Goal: Information Seeking & Learning: Compare options

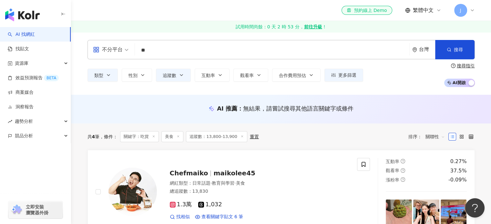
click at [176, 6] on div "el-icon-cs 預約線上 Demo 繁體中文 J" at bounding box center [280, 10] width 387 height 21
click at [178, 72] on button "追蹤數" at bounding box center [173, 75] width 35 height 13
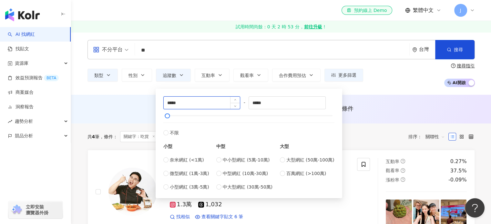
click at [174, 104] on input "*****" at bounding box center [202, 103] width 76 height 12
type input "*****"
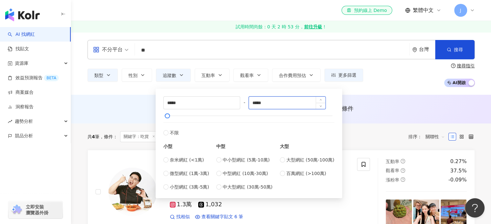
click at [261, 101] on input "*****" at bounding box center [287, 103] width 76 height 12
click at [282, 104] on input "*****" at bounding box center [287, 103] width 76 height 12
type input "*****"
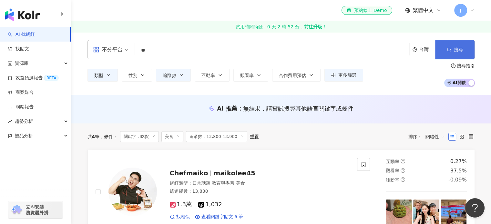
click at [452, 54] on button "搜尋" at bounding box center [454, 49] width 39 height 19
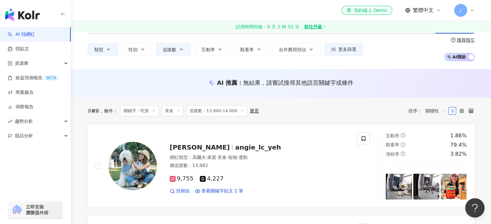
scroll to position [32, 0]
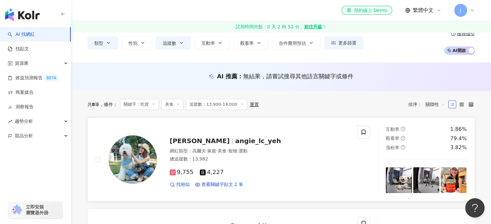
click at [235, 141] on span "angie_lc_yeh" at bounding box center [258, 141] width 46 height 8
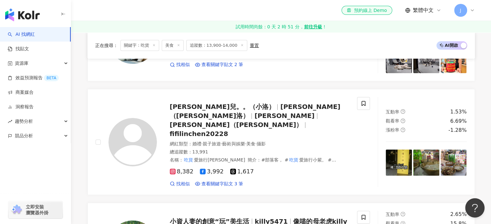
scroll to position [161, 0]
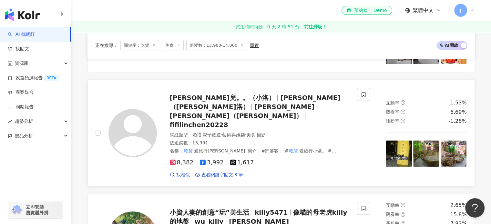
click at [228, 97] on span "洛洛兒。。（小洛）" at bounding box center [225, 98] width 111 height 8
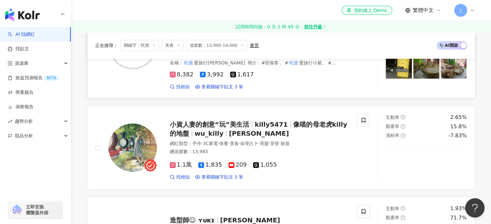
scroll to position [258, 0]
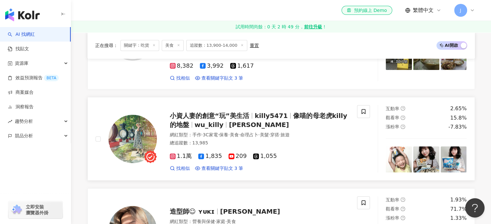
click at [208, 121] on span "wu_killy" at bounding box center [209, 125] width 29 height 8
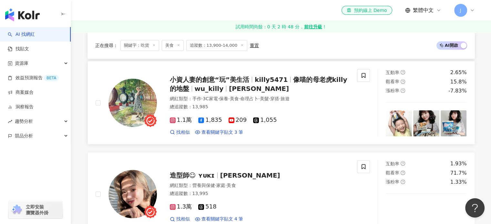
scroll to position [323, 0]
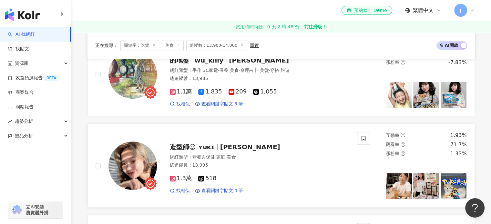
click at [183, 143] on span "造型師☺︎︎ ʏᴜᴋɪ" at bounding box center [192, 147] width 45 height 8
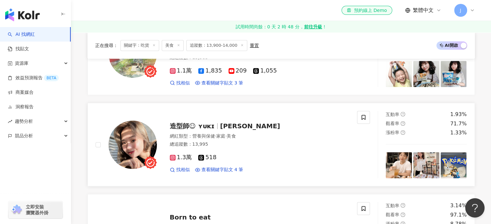
scroll to position [387, 0]
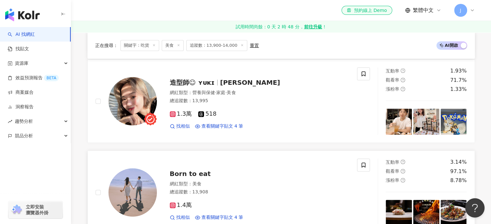
click at [177, 170] on span "Born to eat" at bounding box center [190, 174] width 41 height 8
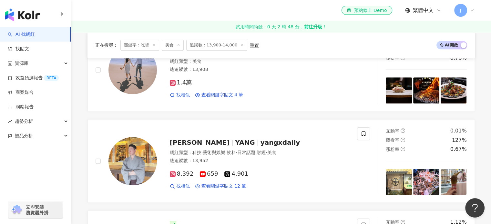
scroll to position [516, 0]
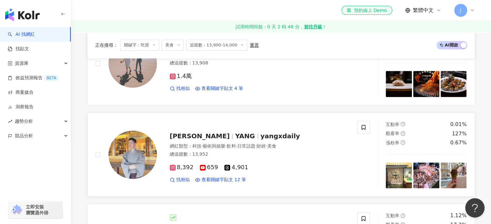
click at [235, 132] on span "YANG" at bounding box center [245, 136] width 20 height 8
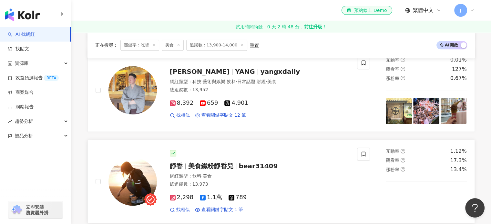
scroll to position [613, 0]
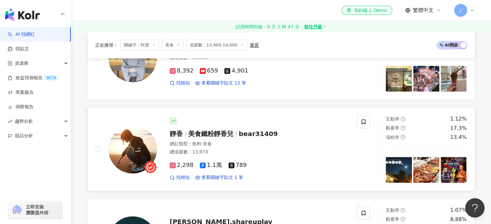
click at [178, 130] on span "靜香" at bounding box center [176, 134] width 13 height 8
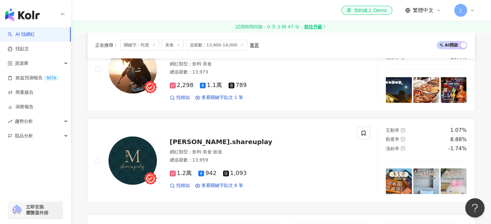
scroll to position [710, 0]
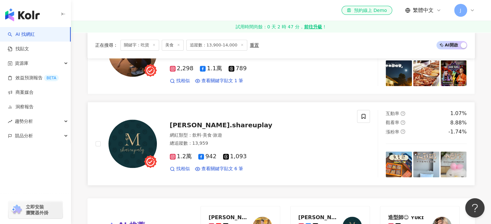
click at [179, 121] on span "michelle.shareuplay" at bounding box center [221, 125] width 103 height 8
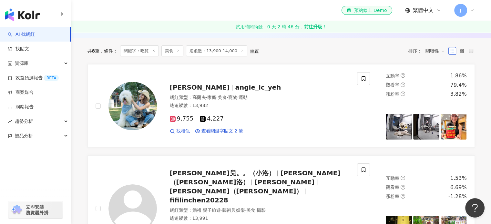
scroll to position [0, 0]
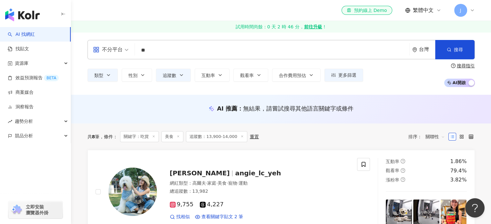
click at [213, 137] on span "追蹤數：13,900-14,000" at bounding box center [216, 136] width 61 height 11
click at [162, 75] on button "追蹤數" at bounding box center [173, 75] width 35 height 13
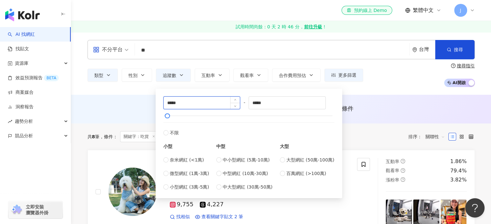
click at [174, 104] on input "*****" at bounding box center [202, 103] width 76 height 12
type input "*****"
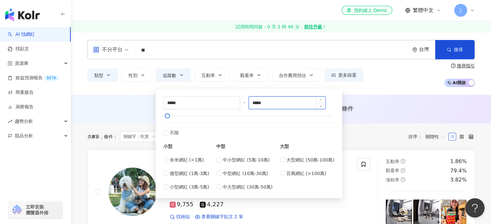
click at [261, 102] on input "*****" at bounding box center [287, 103] width 76 height 12
type input "*****"
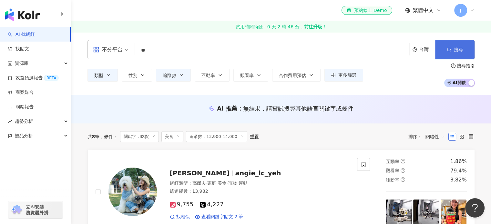
click at [460, 53] on button "搜尋" at bounding box center [454, 49] width 39 height 19
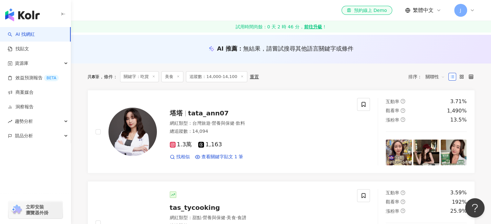
scroll to position [65, 0]
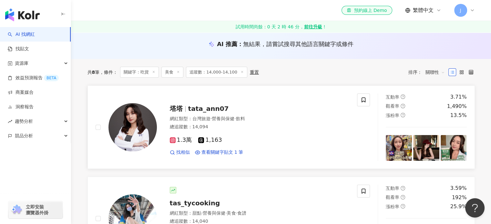
click at [193, 110] on span "tata_ann07" at bounding box center [208, 109] width 41 height 8
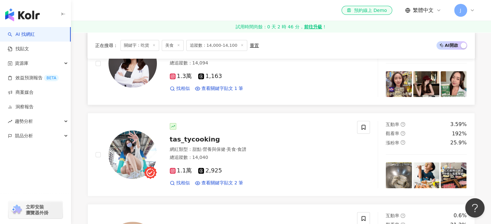
scroll to position [161, 0]
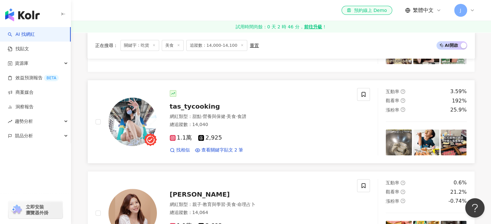
click at [184, 108] on span "tas_tycooking" at bounding box center [195, 107] width 50 height 8
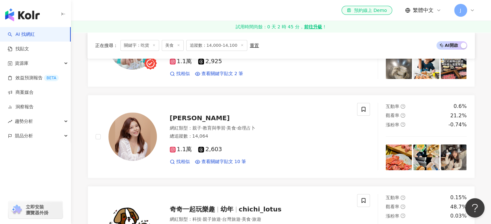
scroll to position [258, 0]
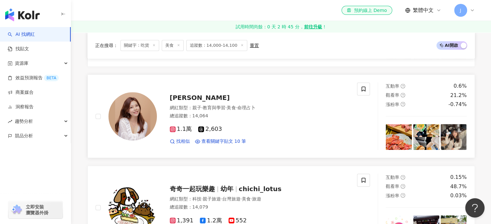
click at [177, 96] on span "文馨" at bounding box center [200, 98] width 60 height 8
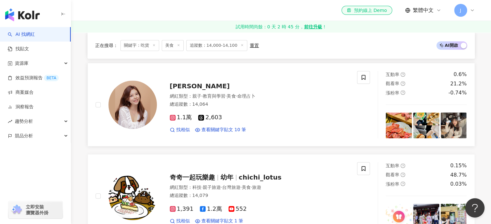
scroll to position [323, 0]
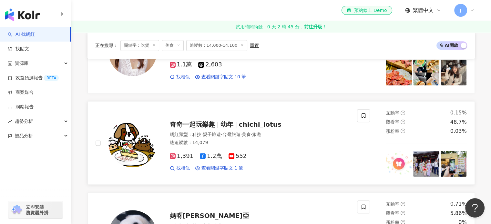
click at [212, 127] on span "奇奇一起玩樂趣" at bounding box center [192, 125] width 45 height 8
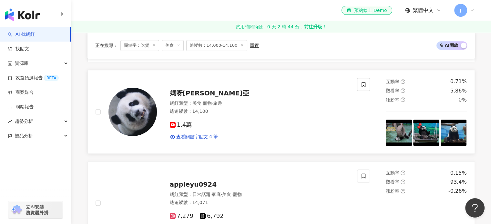
scroll to position [452, 0]
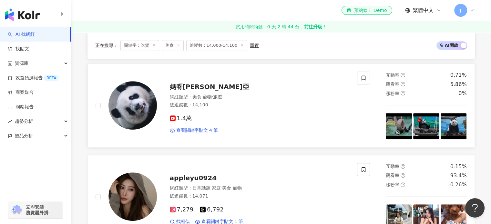
click at [184, 85] on span "媽呀麻亞" at bounding box center [209, 87] width 79 height 8
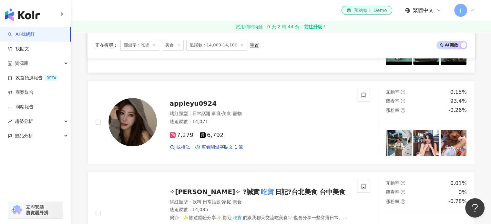
scroll to position [549, 0]
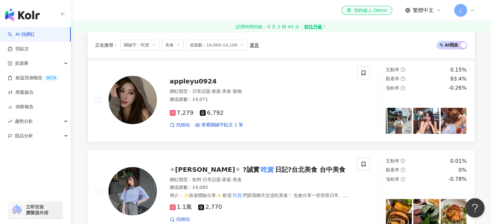
click at [190, 72] on div "appleyu0924 網紅類型 ： 日常話題 · 家庭 · 美食 · 寵物 總追蹤數 ： 14,071 7,279 6,792 找相似 查看關鍵字貼文 1 筆" at bounding box center [253, 100] width 193 height 56
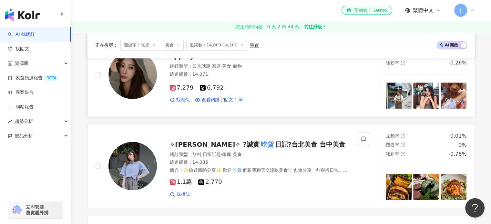
scroll to position [581, 0]
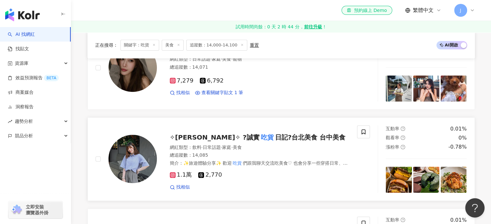
click at [196, 135] on span "✧Ching晴✧ ?誠實" at bounding box center [215, 138] width 90 height 8
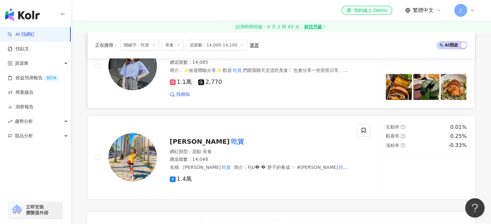
scroll to position [678, 0]
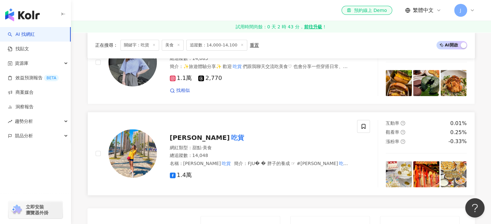
click at [182, 139] on span "晴晴小" at bounding box center [200, 138] width 60 height 8
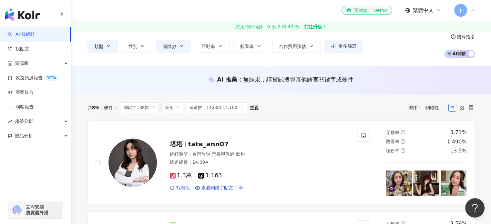
scroll to position [0, 0]
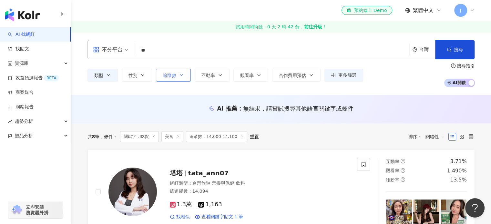
click at [168, 75] on span "追蹤數" at bounding box center [170, 75] width 14 height 5
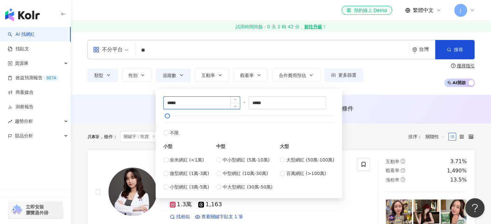
click at [174, 103] on input "*****" at bounding box center [202, 103] width 76 height 12
type input "*****"
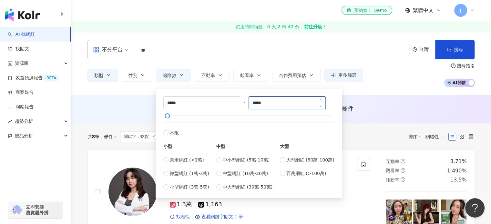
click at [262, 103] on input "*****" at bounding box center [287, 103] width 76 height 12
type input "*****"
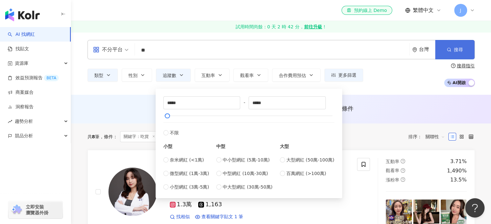
click at [445, 46] on button "搜尋" at bounding box center [454, 49] width 39 height 19
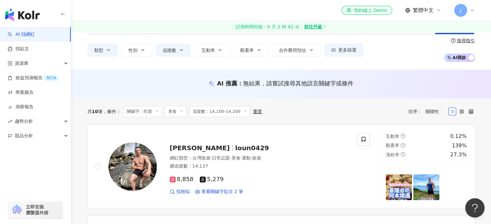
scroll to position [32, 0]
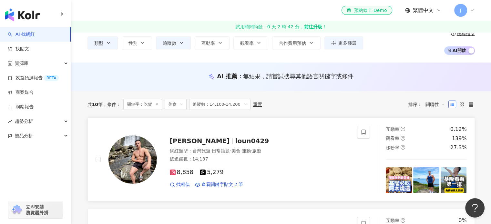
click at [174, 146] on div "Ronnie loun0429 網紅類型 ： 台灣旅遊 · 日常話題 · 美食 · 運動 · 旅遊 總追蹤數 ： 14,137 8,858 5,279 找相似…" at bounding box center [253, 159] width 193 height 56
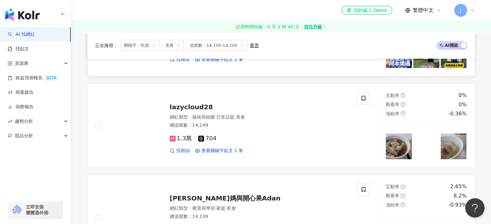
scroll to position [161, 0]
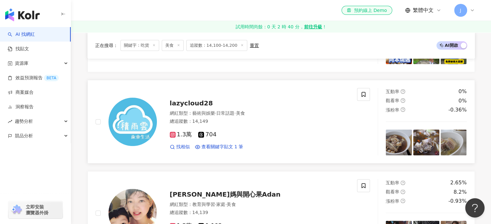
click at [171, 107] on span "lazycloud28" at bounding box center [191, 103] width 43 height 8
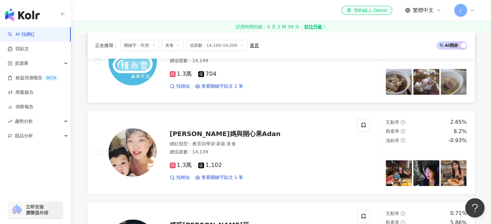
scroll to position [226, 0]
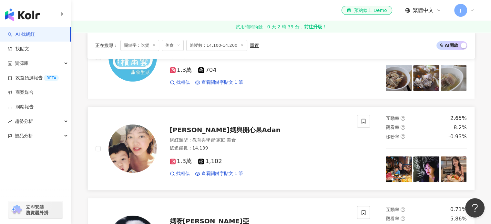
click at [205, 130] on span "Ada媽與開心果Adan" at bounding box center [225, 130] width 111 height 8
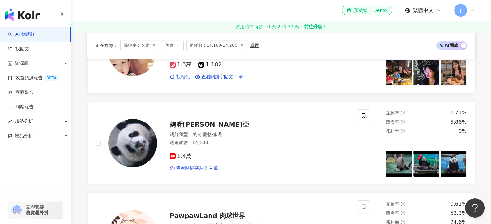
scroll to position [355, 0]
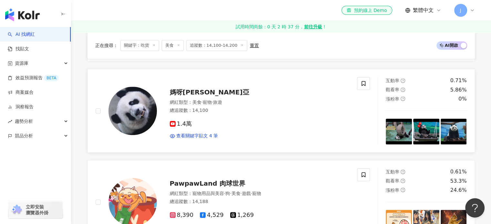
click at [184, 93] on span "媽呀麻亞" at bounding box center [209, 92] width 79 height 8
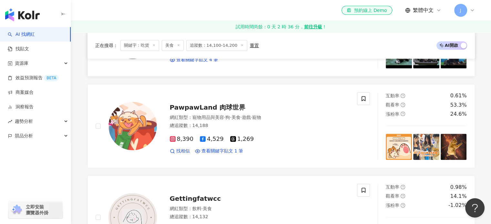
scroll to position [452, 0]
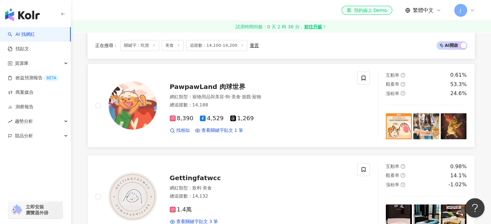
click at [198, 89] on span "PawpawLand 肉球世界" at bounding box center [208, 87] width 76 height 8
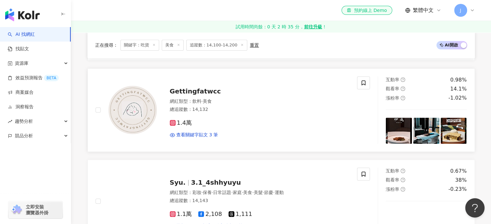
scroll to position [549, 0]
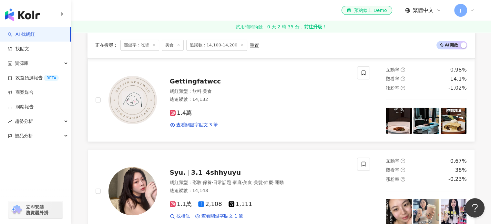
click at [185, 81] on span "Gettingfatwcc" at bounding box center [195, 81] width 51 height 8
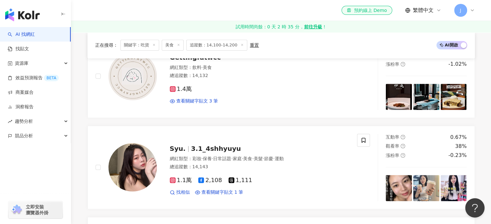
scroll to position [613, 0]
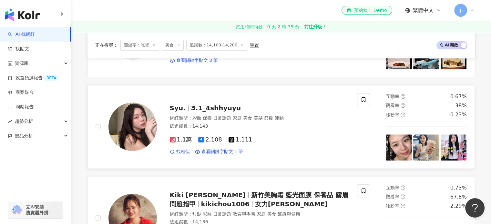
click at [214, 109] on span "3.1_4shhyuyu" at bounding box center [216, 108] width 50 height 8
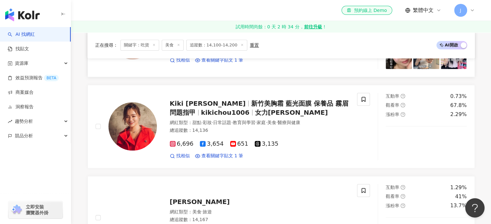
scroll to position [710, 0]
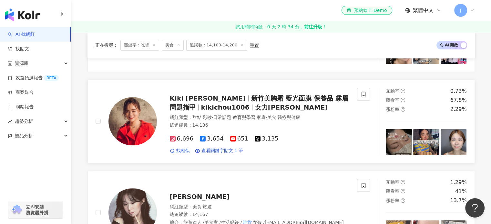
click at [190, 96] on span "Kiki 周怡君" at bounding box center [208, 99] width 76 height 8
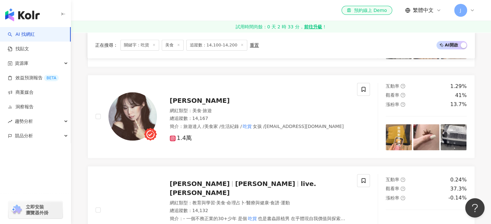
scroll to position [807, 0]
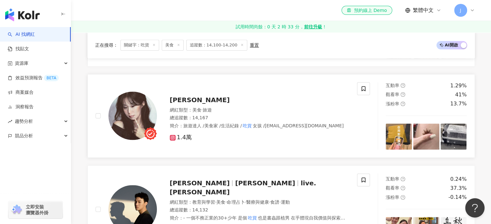
click at [184, 101] on span "Chieh Hsiang" at bounding box center [200, 100] width 60 height 8
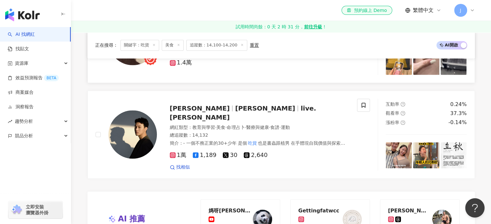
scroll to position [904, 0]
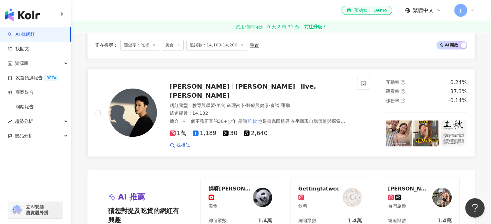
click at [235, 90] on span "Xavier" at bounding box center [265, 87] width 60 height 8
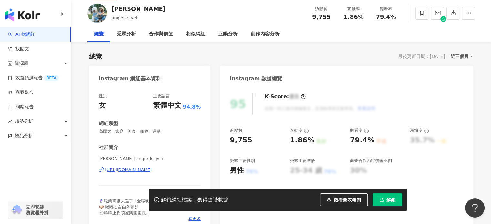
scroll to position [65, 0]
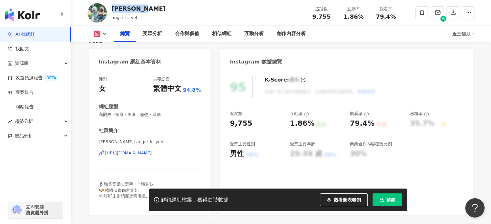
drag, startPoint x: 136, startPoint y: 11, endPoint x: 112, endPoint y: 11, distance: 23.9
click at [112, 11] on div "Angie Yeh angie_lc_yeh 追蹤數 9,755 互動率 1.86% 觀看率 79.4%" at bounding box center [281, 12] width 413 height 25
copy div "Angie Yeh"
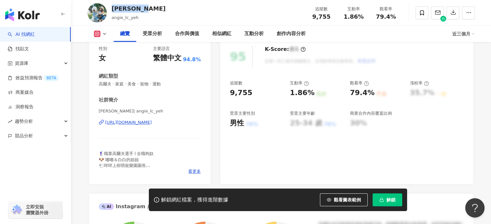
scroll to position [97, 0]
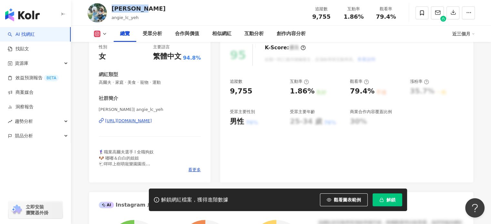
click at [152, 122] on div "https://www.instagram.com/angie_lc_yeh/" at bounding box center [128, 121] width 47 height 6
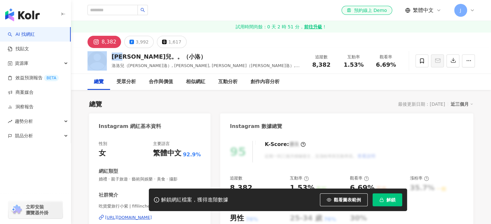
drag, startPoint x: 130, startPoint y: 56, endPoint x: 105, endPoint y: 57, distance: 25.2
click at [105, 57] on div "洛洛兒。。（小洛） 洛洛兒（小洛）, 林紫兒, 林紫兒（小洛）, fifilinchen20228 追蹤數 8,382 互動率 1.53% 觀看率 6.69%" at bounding box center [281, 60] width 413 height 25
copy div "洛洛兒"
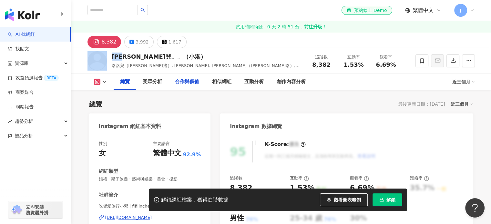
scroll to position [65, 0]
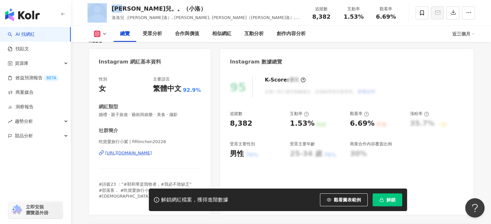
click at [152, 151] on div "https://www.instagram.com/fifilinchen20228/" at bounding box center [128, 153] width 47 height 6
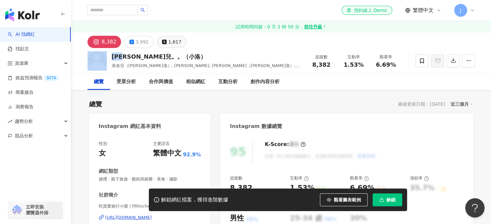
click at [175, 42] on div "1,617" at bounding box center [174, 41] width 13 height 9
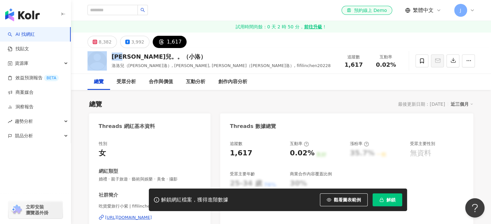
click at [394, 199] on span "解鎖" at bounding box center [390, 200] width 9 height 5
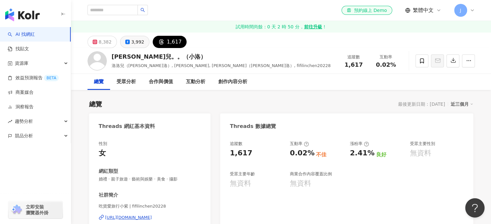
click at [137, 44] on div "3,992" at bounding box center [137, 41] width 13 height 9
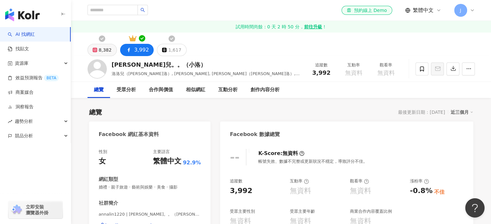
click at [102, 50] on div "8,382" at bounding box center [105, 50] width 13 height 9
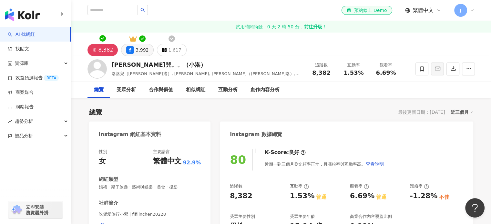
click at [177, 49] on div "1,617" at bounding box center [174, 50] width 13 height 9
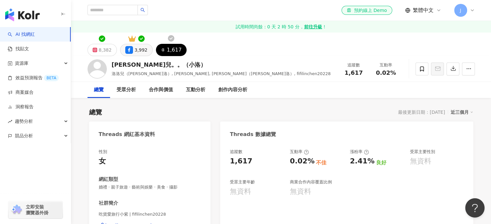
scroll to position [65, 0]
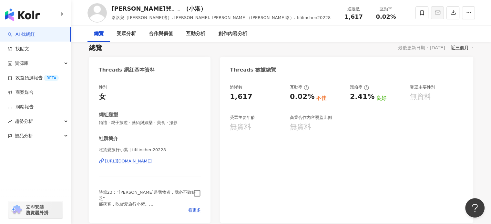
click at [198, 194] on icon "button" at bounding box center [196, 193] width 7 height 7
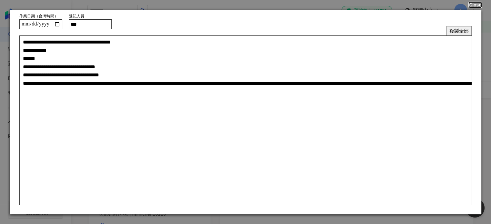
click at [472, 5] on button "Close" at bounding box center [475, 4] width 12 height 5
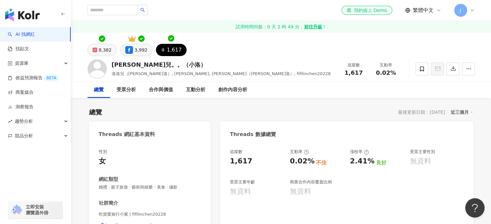
click at [108, 49] on div "8,382" at bounding box center [105, 50] width 13 height 9
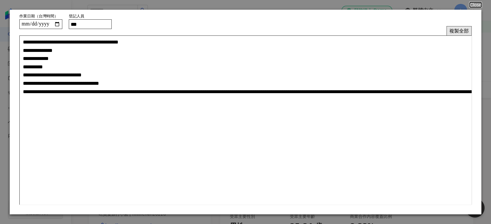
click at [456, 33] on button "複製全部" at bounding box center [458, 30] width 25 height 9
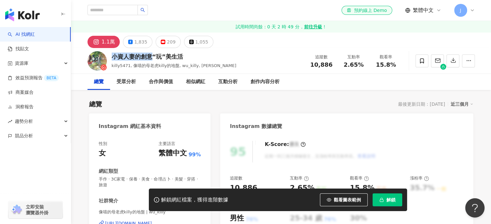
drag, startPoint x: 111, startPoint y: 55, endPoint x: 150, endPoint y: 57, distance: 38.8
click at [150, 57] on div "小資人妻的創意“玩”美生活 killy5471, 像喵的母老虎killy的地盤, wu_killy, 吳欣宜 追蹤數 10,886 互動率 2.65% 觀看率…" at bounding box center [281, 60] width 413 height 25
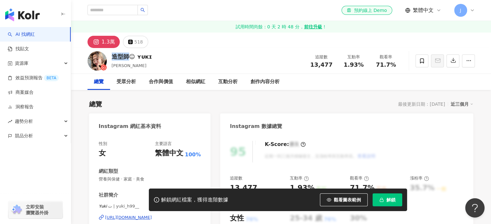
drag, startPoint x: 129, startPoint y: 58, endPoint x: 112, endPoint y: 58, distance: 16.8
click at [112, 58] on div "造型師☺︎︎ ʏᴜᴋɪ" at bounding box center [132, 57] width 40 height 8
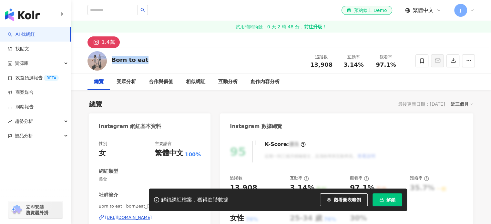
drag, startPoint x: 139, startPoint y: 61, endPoint x: 113, endPoint y: 60, distance: 26.5
click at [113, 60] on div "Born to eat 追蹤數 13,908 互動率 3.14% 觀看率 97.1%" at bounding box center [281, 60] width 413 height 25
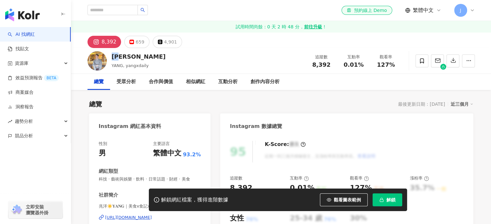
drag, startPoint x: 123, startPoint y: 55, endPoint x: 112, endPoint y: 56, distance: 10.8
click at [112, 56] on div "兆洋" at bounding box center [139, 57] width 54 height 8
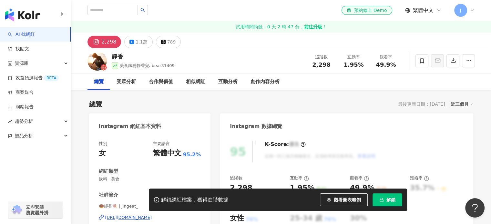
click at [112, 56] on div "靜香" at bounding box center [143, 57] width 63 height 8
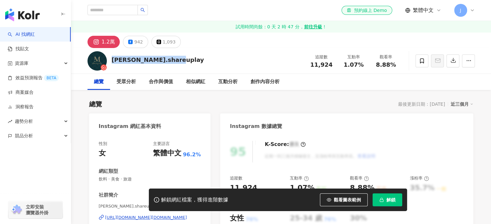
drag, startPoint x: 127, startPoint y: 58, endPoint x: 111, endPoint y: 59, distance: 15.2
click at [111, 59] on div "[PERSON_NAME].shareuplay 追蹤數 11,924 互動率 1.07% 觀看率 8.88%" at bounding box center [281, 60] width 413 height 25
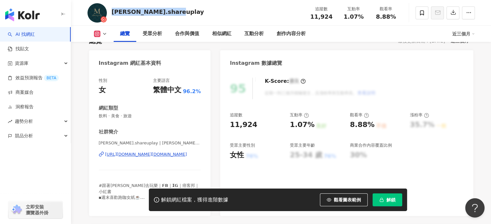
scroll to position [97, 0]
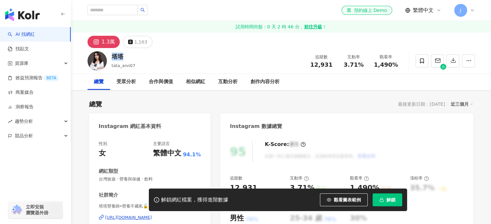
drag, startPoint x: 126, startPoint y: 57, endPoint x: 113, endPoint y: 58, distance: 12.3
click at [113, 58] on div "塔塔" at bounding box center [124, 57] width 24 height 8
copy div "塔塔"
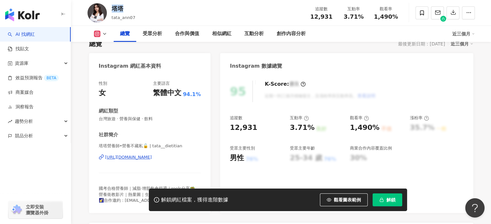
scroll to position [65, 0]
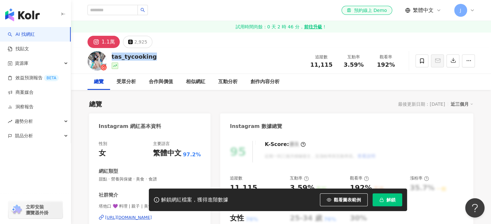
drag, startPoint x: 152, startPoint y: 57, endPoint x: 111, endPoint y: 55, distance: 41.0
click at [111, 55] on div "tas_tycooking 追蹤數 11,115 互動率 3.59% 觀看率 192%" at bounding box center [281, 60] width 413 height 25
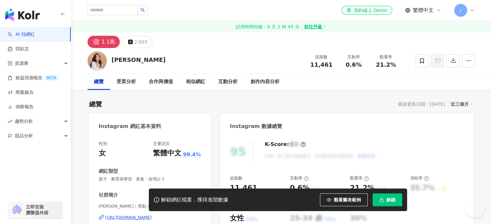
click at [112, 62] on div "[PERSON_NAME]" at bounding box center [139, 60] width 54 height 8
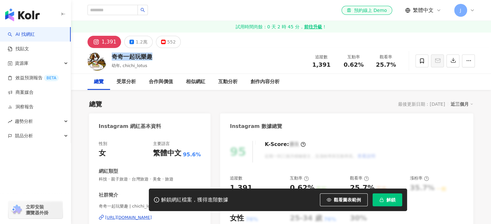
drag, startPoint x: 135, startPoint y: 55, endPoint x: 152, endPoint y: 55, distance: 17.1
click at [152, 55] on div "奇奇一起玩樂趣" at bounding box center [132, 57] width 41 height 8
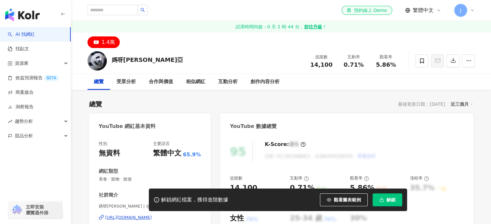
drag, startPoint x: 137, startPoint y: 62, endPoint x: 112, endPoint y: 60, distance: 24.3
click at [112, 60] on div "媽呀麻亞 追蹤數 14,100 互動率 0.71% 觀看率 5.86%" at bounding box center [281, 60] width 413 height 25
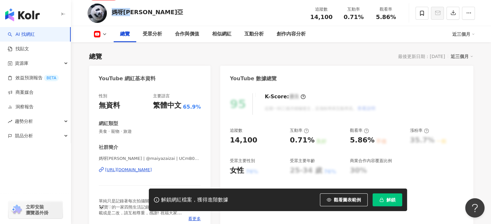
scroll to position [65, 0]
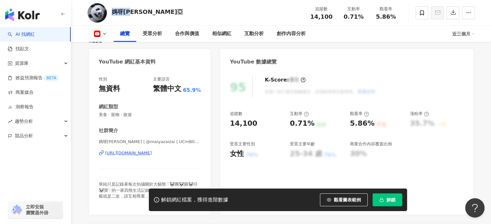
click at [152, 152] on div "https://www.youtube.com/channel/UCmB0U-iKZPVB02bnmupQpfA" at bounding box center [128, 153] width 47 height 6
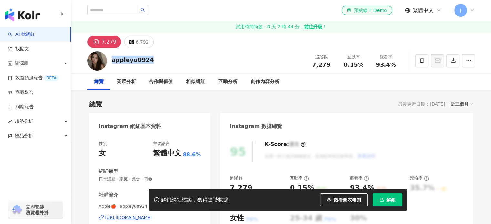
drag, startPoint x: 128, startPoint y: 61, endPoint x: 112, endPoint y: 59, distance: 15.9
click at [112, 59] on div "appleyu0924 追蹤數 7,279 互動率 0.15% 觀看率 93.4%" at bounding box center [281, 60] width 413 height 25
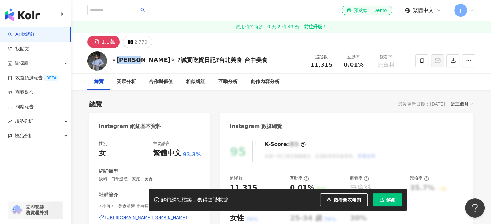
drag, startPoint x: 115, startPoint y: 60, endPoint x: 141, endPoint y: 60, distance: 25.8
click at [141, 60] on div "✧[PERSON_NAME]✧ ?誠實吃貨日記?台北美食 台中美食" at bounding box center [190, 60] width 156 height 8
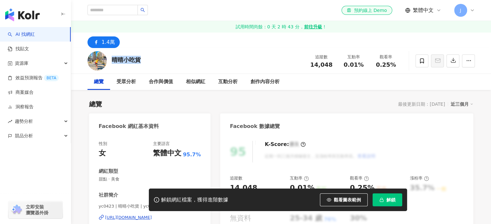
drag, startPoint x: 144, startPoint y: 61, endPoint x: 114, endPoint y: 62, distance: 30.0
click at [114, 62] on div "晴晴小吃貨 追蹤數 14,048 互動率 0.01% 觀看率 0.25%" at bounding box center [281, 60] width 413 height 25
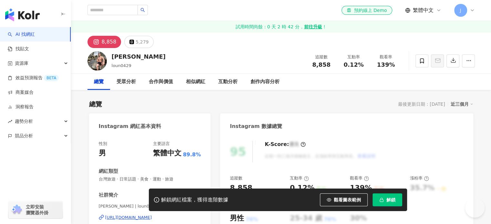
drag, startPoint x: 132, startPoint y: 58, endPoint x: 111, endPoint y: 58, distance: 21.3
click at [111, 58] on div "Ronnie loun0429 追蹤數 8,858 互動率 0.12% 觀看率 139%" at bounding box center [281, 60] width 413 height 25
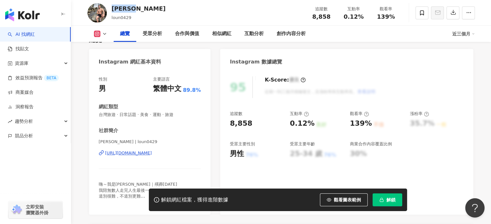
click at [143, 151] on div "https://www.instagram.com/loun0429/" at bounding box center [128, 153] width 47 height 6
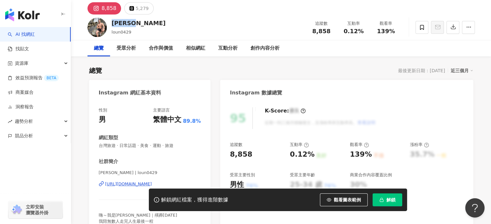
scroll to position [0, 0]
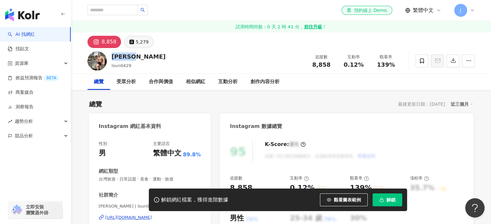
click at [142, 40] on div "5,279" at bounding box center [142, 41] width 13 height 9
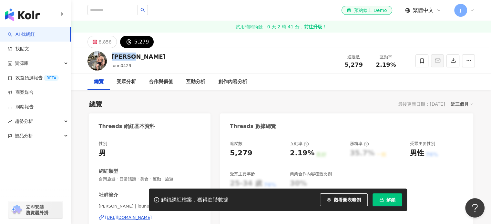
click at [389, 203] on span "解鎖" at bounding box center [390, 200] width 9 height 5
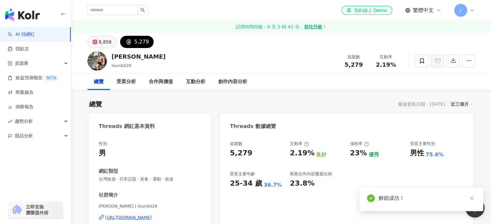
click at [102, 42] on div "8,858" at bounding box center [105, 41] width 13 height 9
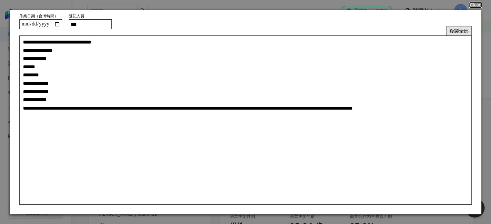
click at [454, 31] on button "複製全部" at bounding box center [458, 30] width 25 height 9
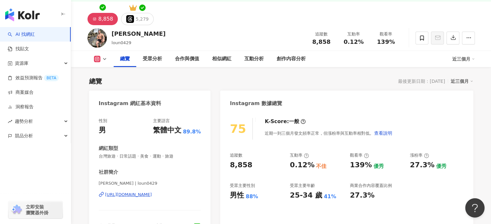
scroll to position [97, 0]
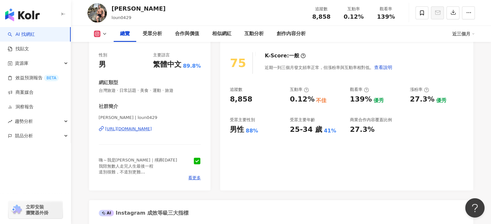
click at [148, 130] on div "https://www.instagram.com/loun0429/" at bounding box center [128, 129] width 47 height 6
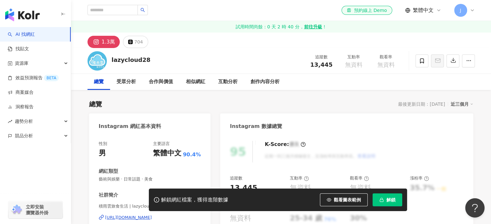
click at [152, 215] on div "https://www.instagram.com/lazycloud28/" at bounding box center [128, 218] width 47 height 6
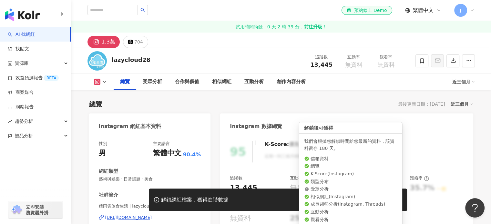
scroll to position [65, 0]
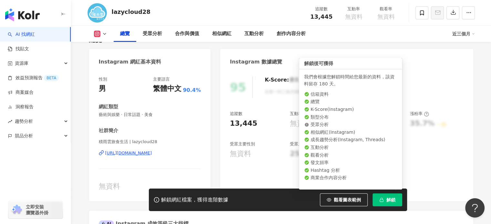
click at [389, 202] on span "解鎖" at bounding box center [390, 200] width 9 height 5
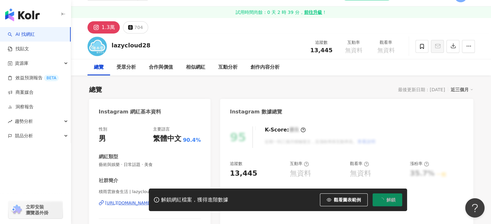
scroll to position [0, 0]
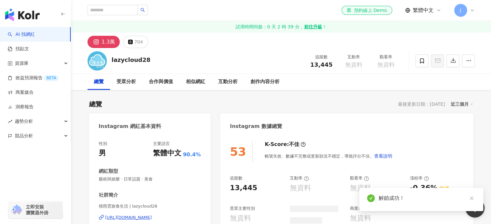
click at [138, 44] on div "704" at bounding box center [138, 41] width 9 height 9
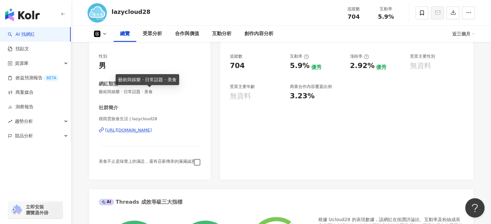
scroll to position [97, 0]
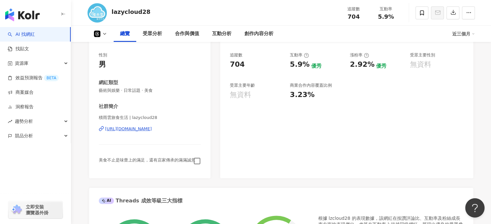
click at [196, 162] on icon "button" at bounding box center [196, 161] width 7 height 7
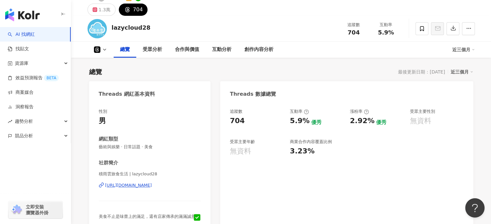
scroll to position [0, 0]
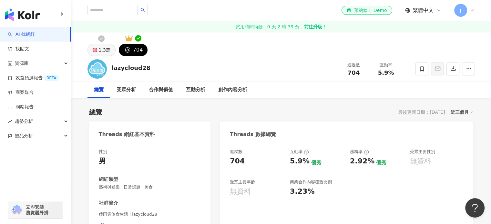
click at [97, 49] on icon at bounding box center [95, 50] width 5 height 5
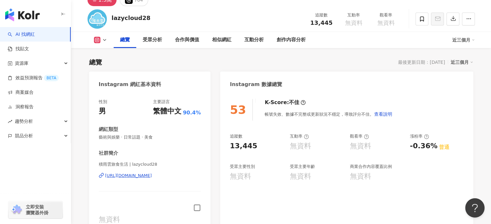
scroll to position [65, 0]
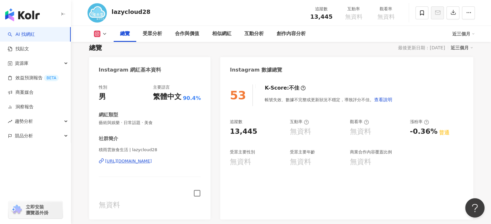
click at [196, 191] on icon "button" at bounding box center [196, 193] width 7 height 7
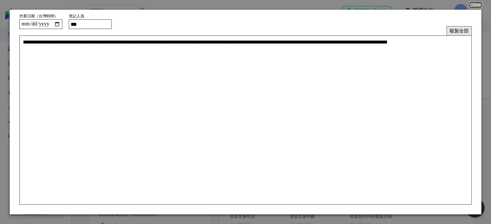
click at [453, 31] on button "複製全部" at bounding box center [458, 30] width 25 height 9
click at [470, 4] on button "Close" at bounding box center [475, 4] width 12 height 5
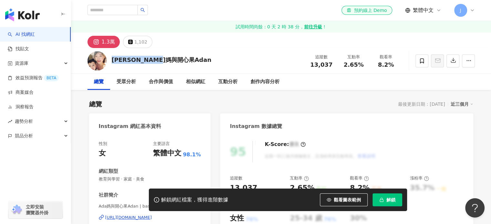
drag, startPoint x: 168, startPoint y: 60, endPoint x: 112, endPoint y: 59, distance: 55.8
click at [112, 59] on div "Ada媽與開心果Adan 追蹤數 13,037 互動率 2.65% 觀看率 8.2%" at bounding box center [281, 60] width 413 height 25
copy div "[PERSON_NAME]媽與開心果Adan"
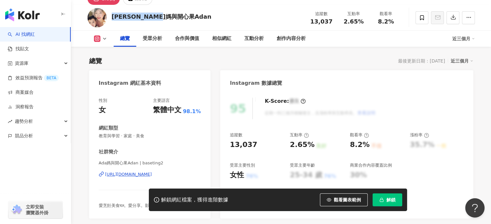
scroll to position [97, 0]
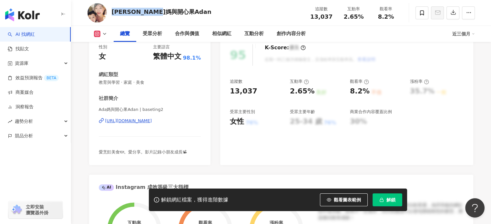
click at [152, 121] on div "[URL][DOMAIN_NAME]" at bounding box center [128, 121] width 47 height 6
click at [394, 198] on span "解鎖" at bounding box center [390, 200] width 9 height 5
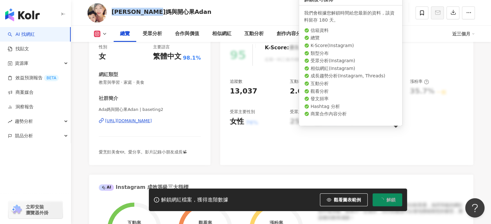
scroll to position [0, 0]
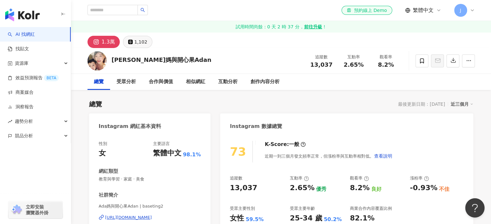
click at [138, 43] on div "1,102" at bounding box center [140, 41] width 13 height 9
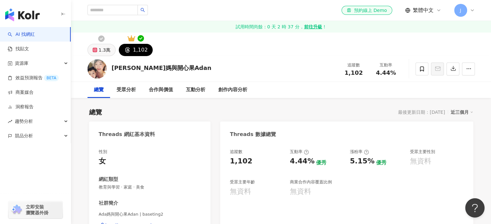
click at [102, 48] on div "1.3萬" at bounding box center [105, 50] width 12 height 9
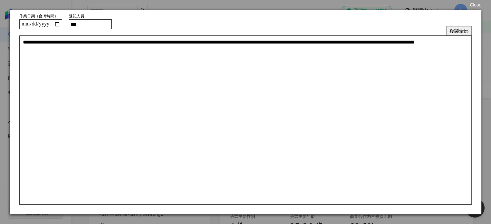
scroll to position [97, 0]
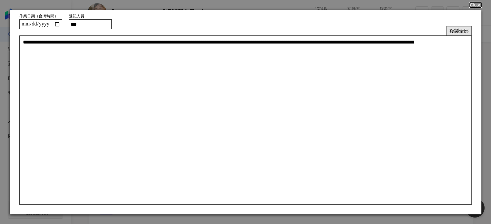
click at [458, 31] on button "複製全部" at bounding box center [458, 30] width 25 height 9
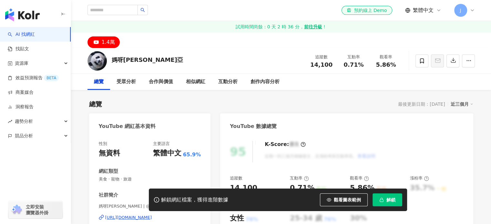
drag, startPoint x: 135, startPoint y: 60, endPoint x: 112, endPoint y: 60, distance: 23.2
click at [112, 60] on div "媽呀麻亞 追蹤數 14,100 互動率 0.71% 觀看率 5.86%" at bounding box center [281, 60] width 413 height 25
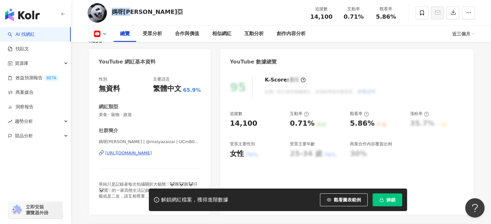
click at [152, 153] on div "[URL][DOMAIN_NAME]" at bounding box center [128, 153] width 47 height 6
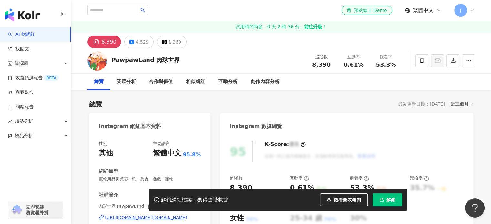
scroll to position [32, 0]
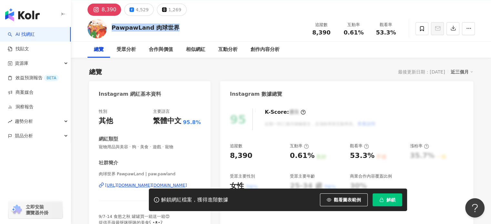
drag, startPoint x: 175, startPoint y: 29, endPoint x: 113, endPoint y: 32, distance: 62.1
click at [113, 32] on div "PawpawLand 肉球世界 追蹤數 8,390 互動率 0.61% 觀看率 53.3%" at bounding box center [281, 28] width 413 height 25
copy div "PawpawLand 肉球世界"
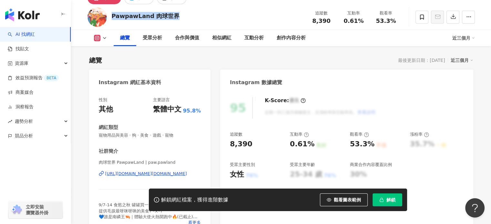
scroll to position [65, 0]
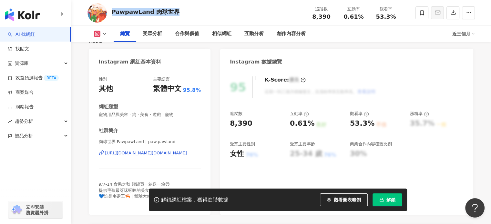
click at [130, 154] on div "https://www.instagram.com/paw.pawland/" at bounding box center [146, 153] width 82 height 6
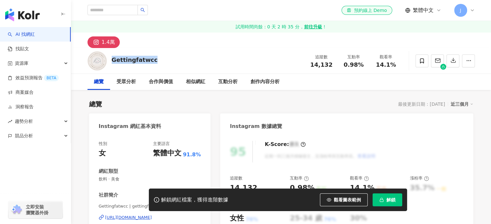
drag, startPoint x: 155, startPoint y: 60, endPoint x: 109, endPoint y: 59, distance: 45.9
click at [109, 59] on div "Gettingfatwcc 追蹤數 14,132 互動率 0.98% 觀看率 14.1%" at bounding box center [281, 60] width 413 height 25
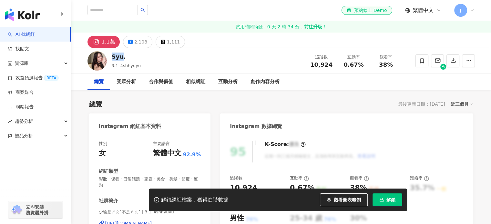
drag, startPoint x: 122, startPoint y: 58, endPoint x: 111, endPoint y: 58, distance: 10.7
click at [112, 58] on div "Syu." at bounding box center [126, 57] width 29 height 8
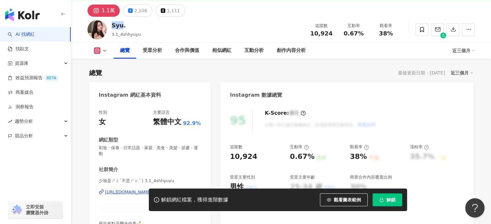
scroll to position [65, 0]
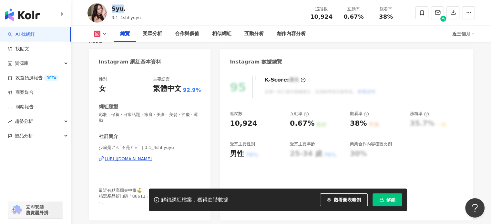
click at [134, 158] on div "https://www.instagram.com/3.1_4shhyuyu/" at bounding box center [128, 159] width 47 height 6
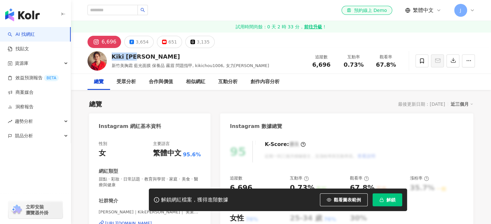
drag, startPoint x: 124, startPoint y: 58, endPoint x: 111, endPoint y: 57, distance: 12.7
click at [112, 57] on div "Kiki [PERSON_NAME]" at bounding box center [191, 57] width 158 height 8
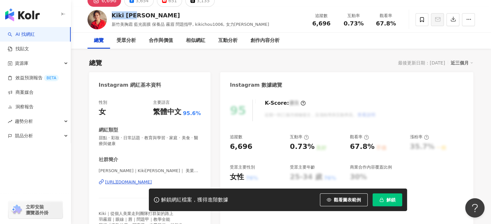
scroll to position [65, 0]
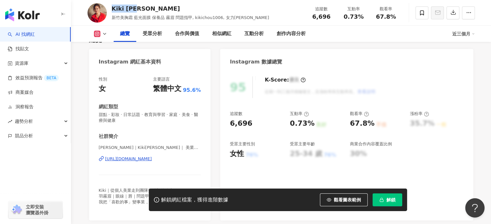
click at [148, 159] on div "[URL][DOMAIN_NAME]" at bounding box center [128, 159] width 47 height 6
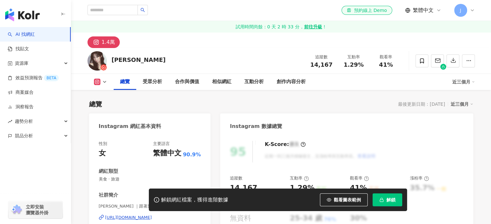
scroll to position [65, 0]
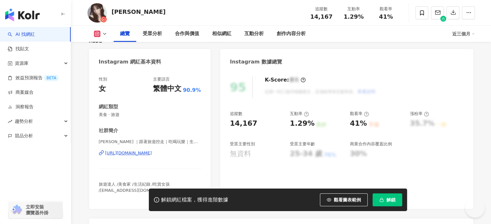
drag, startPoint x: 154, startPoint y: 14, endPoint x: 113, endPoint y: 13, distance: 40.7
click at [113, 13] on div "Chieh Hsiang 追蹤數 14,167 互動率 1.29% 觀看率 41%" at bounding box center [281, 12] width 413 height 25
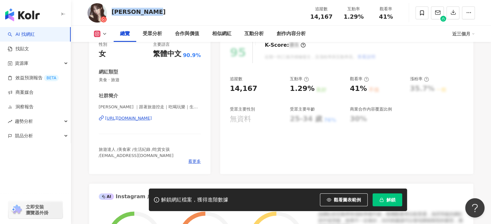
scroll to position [129, 0]
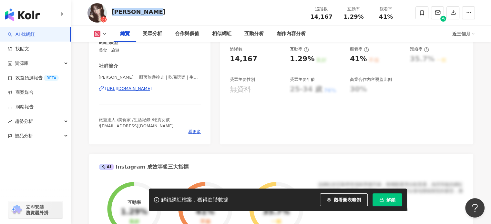
click at [146, 86] on div "[URL][DOMAIN_NAME]" at bounding box center [128, 89] width 47 height 6
click at [152, 89] on div "[URL][DOMAIN_NAME]" at bounding box center [128, 89] width 47 height 6
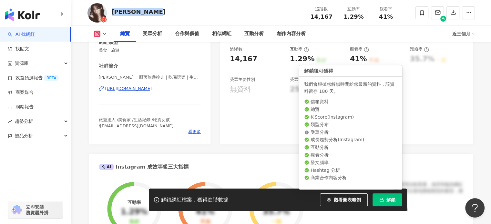
click at [385, 203] on button "解鎖" at bounding box center [387, 200] width 30 height 13
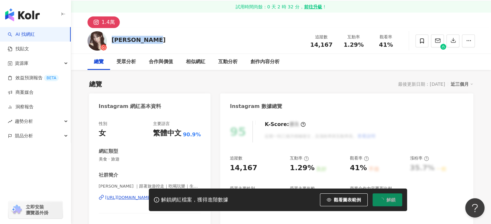
scroll to position [0, 0]
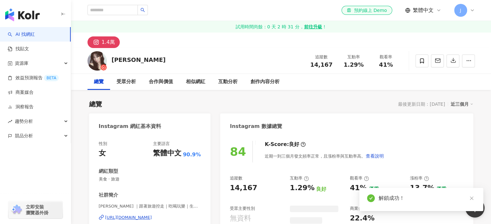
click at [107, 42] on div "1.4萬" at bounding box center [108, 42] width 13 height 9
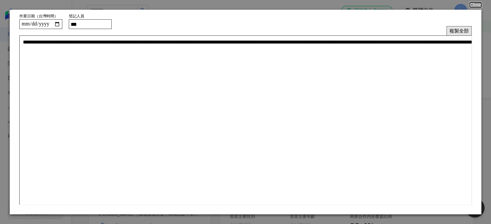
click at [448, 32] on button "複製全部" at bounding box center [458, 30] width 25 height 9
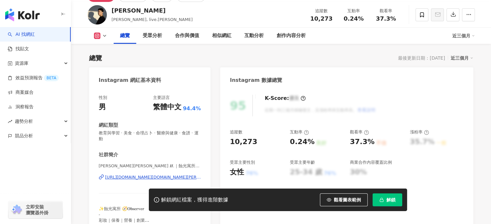
scroll to position [65, 0]
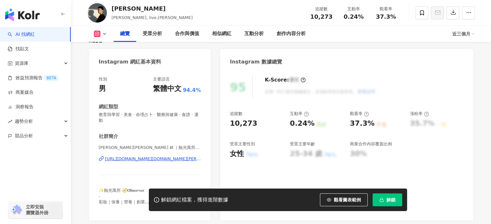
click at [155, 158] on div "[URL][DOMAIN_NAME][DOMAIN_NAME][PERSON_NAME]" at bounding box center [153, 159] width 96 height 6
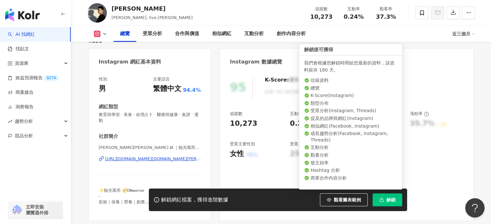
click at [392, 204] on button "解鎖" at bounding box center [387, 200] width 30 height 13
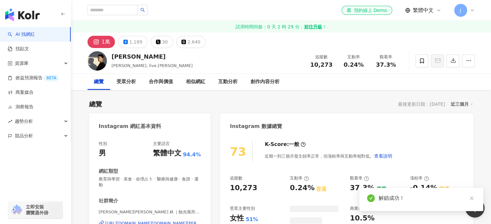
click at [181, 40] on icon at bounding box center [183, 42] width 5 height 5
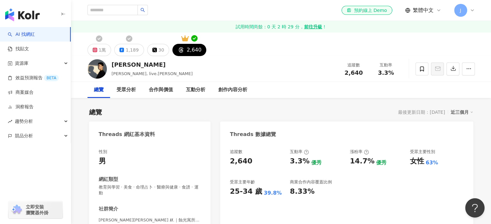
click at [155, 52] on button "30" at bounding box center [158, 50] width 22 height 12
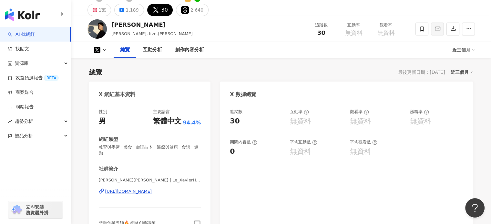
scroll to position [97, 0]
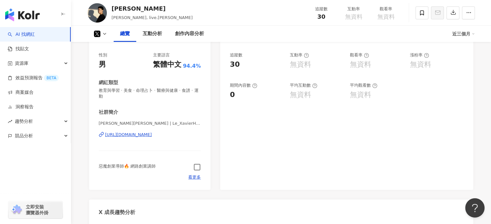
click at [198, 169] on icon "button" at bounding box center [196, 167] width 7 height 7
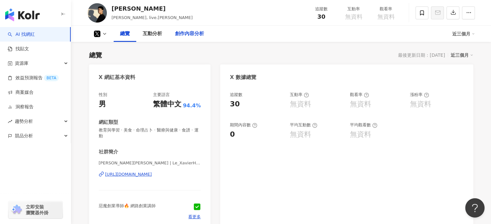
scroll to position [0, 0]
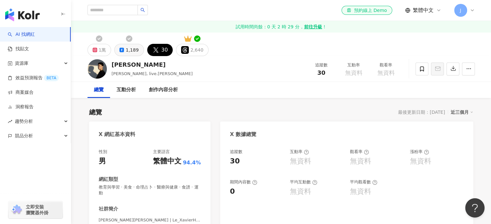
click at [133, 52] on div "1,189" at bounding box center [132, 50] width 13 height 9
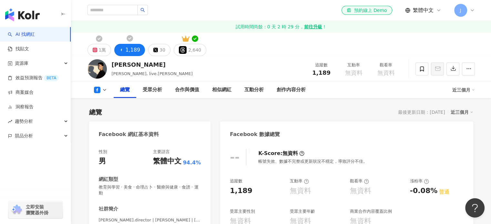
scroll to position [129, 0]
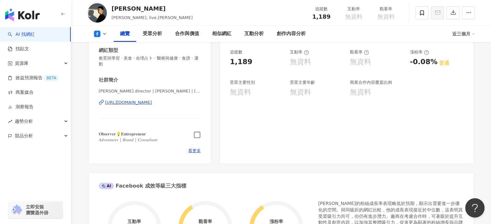
click at [198, 133] on icon "button" at bounding box center [196, 134] width 7 height 7
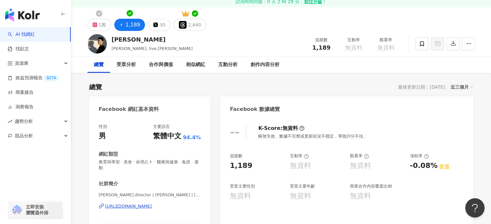
scroll to position [0, 0]
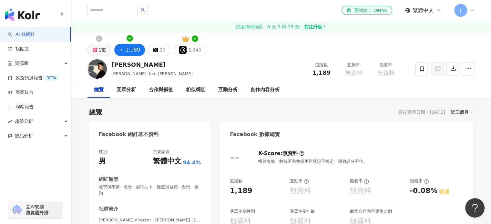
click at [105, 49] on div "1萬" at bounding box center [102, 50] width 7 height 9
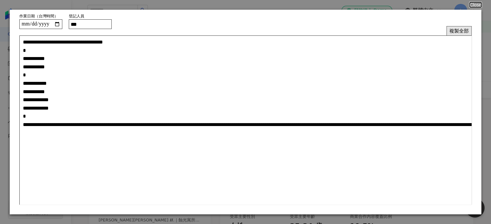
click at [455, 32] on button "複製全部" at bounding box center [458, 30] width 25 height 9
click at [473, 4] on button "Close" at bounding box center [475, 4] width 12 height 5
